Goal: Information Seeking & Learning: Learn about a topic

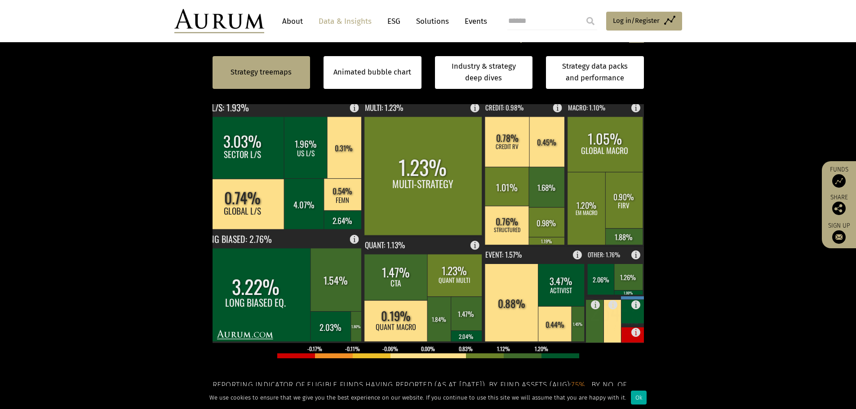
scroll to position [180, 0]
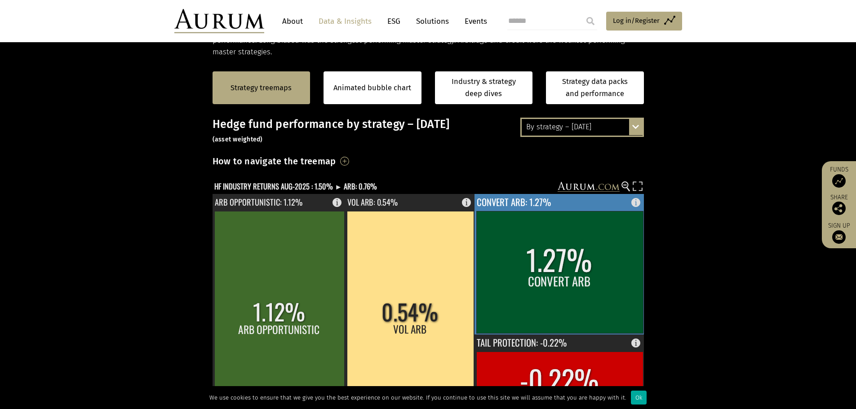
click at [563, 278] on rect at bounding box center [559, 272] width 167 height 122
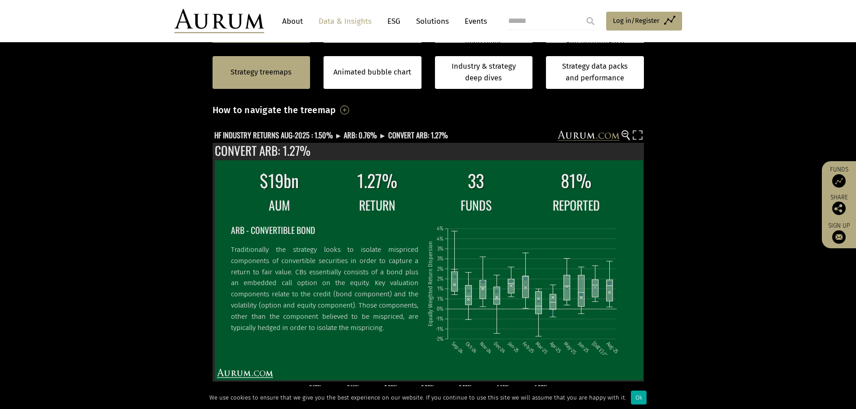
scroll to position [246, 0]
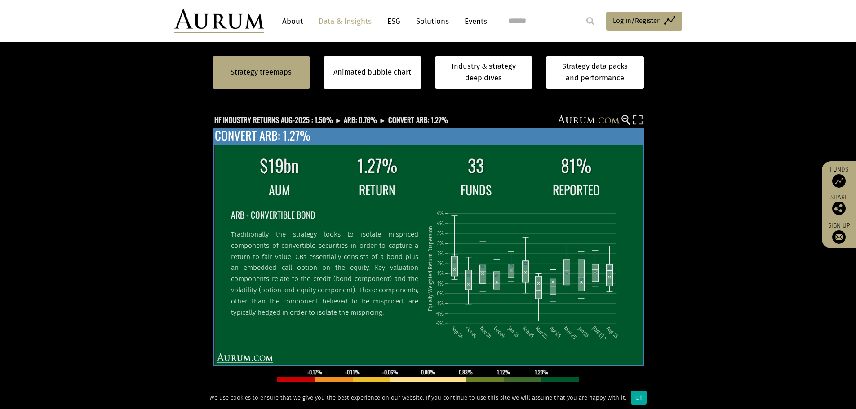
click at [266, 353] on div "$19bn 1.27% 33 81% AUM RETURN FUNDS REPORTED ARB - CONVERTIBLE BOND Traditional…" at bounding box center [429, 247] width 432 height 239
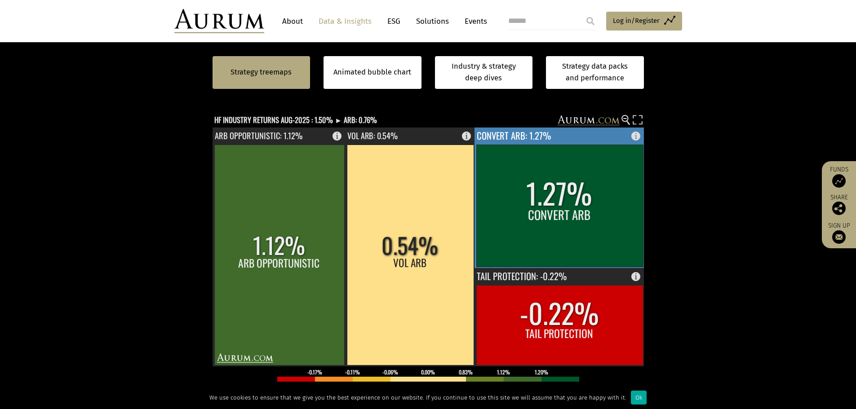
click at [586, 240] on rect at bounding box center [559, 206] width 167 height 122
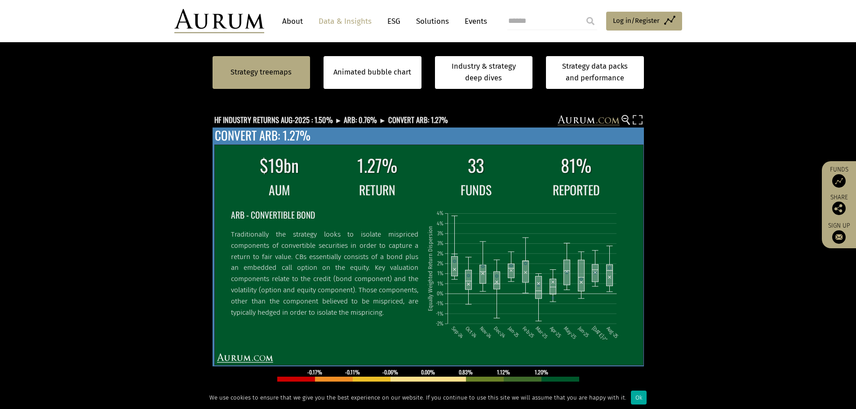
drag, startPoint x: 323, startPoint y: 177, endPoint x: 289, endPoint y: 195, distance: 38.8
click at [289, 195] on td "AUM" at bounding box center [279, 190] width 97 height 20
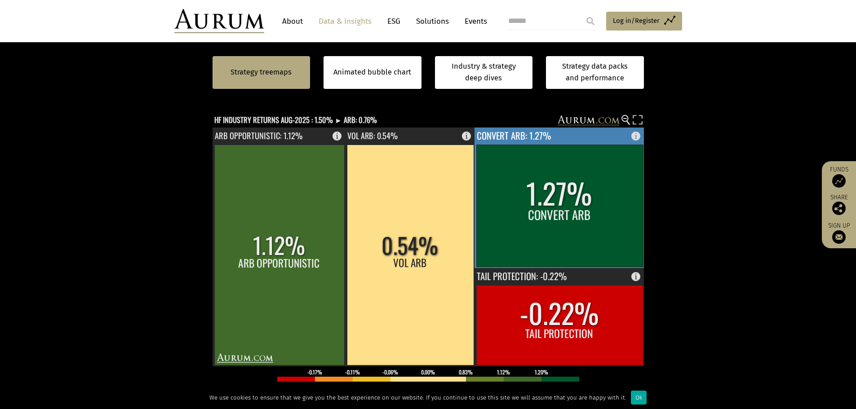
click at [532, 205] on rect at bounding box center [559, 206] width 167 height 122
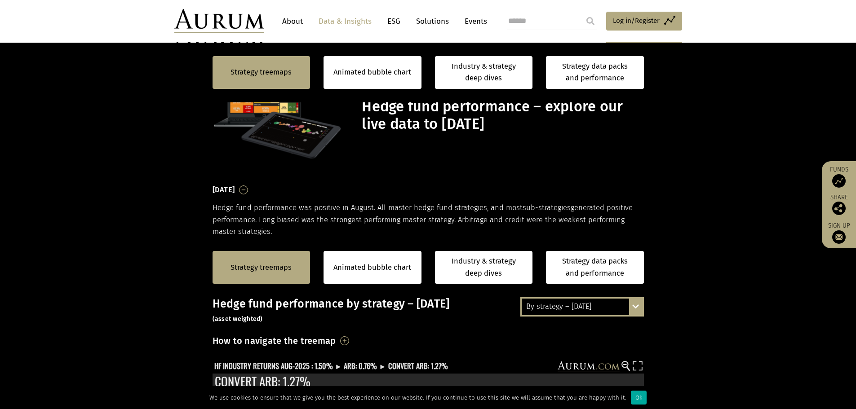
scroll to position [246, 0]
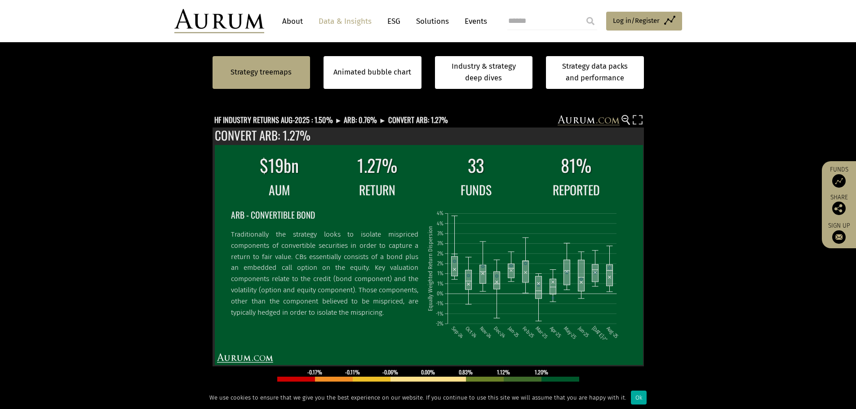
scroll to position [246, 0]
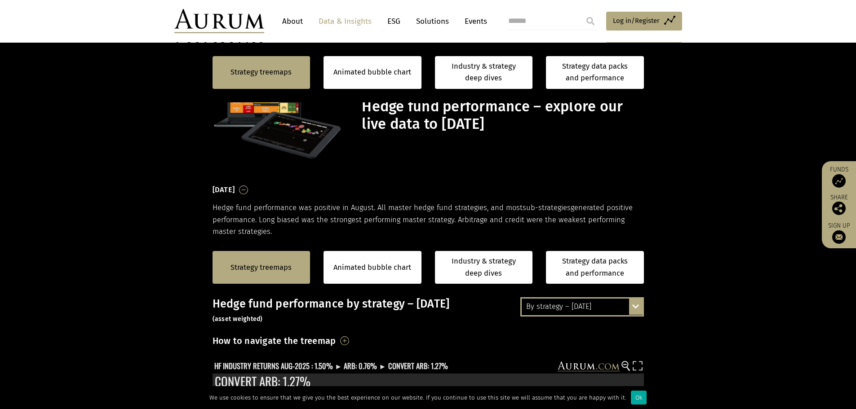
scroll to position [246, 0]
